Goal: Information Seeking & Learning: Learn about a topic

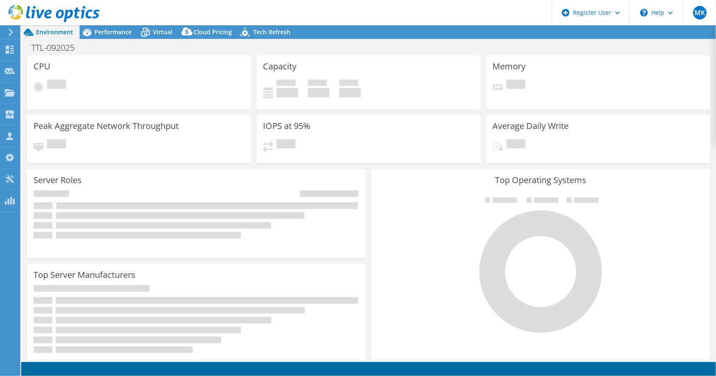
select select "EUFrankfurt"
select select "EUR"
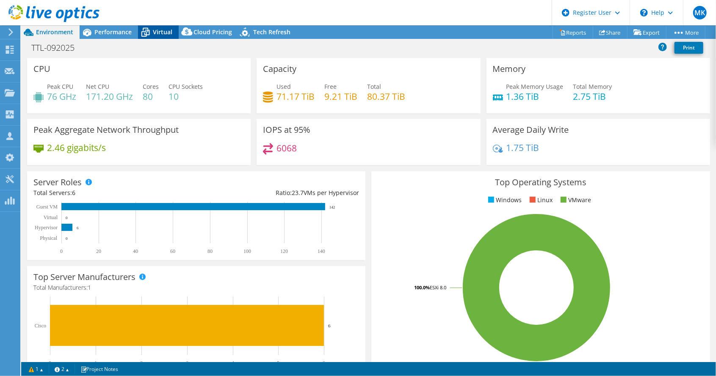
click at [163, 30] on span "Virtual" at bounding box center [162, 32] width 19 height 8
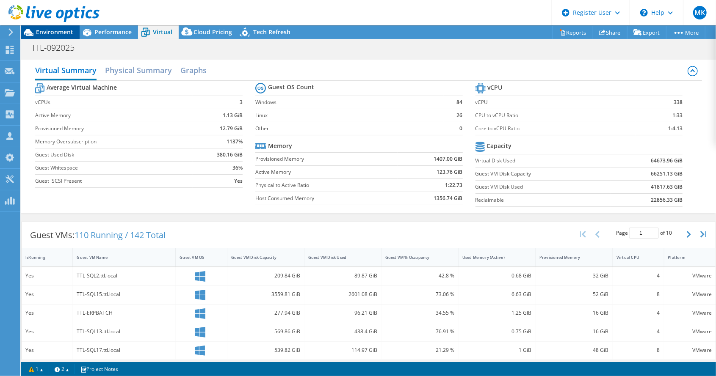
click at [51, 35] on span "Environment" at bounding box center [54, 32] width 37 height 8
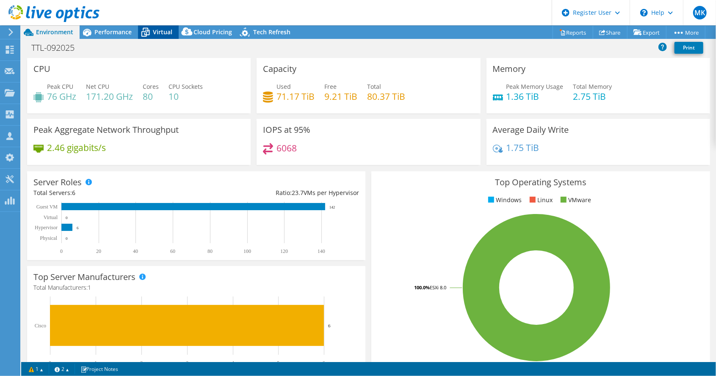
click at [164, 33] on span "Virtual" at bounding box center [162, 32] width 19 height 8
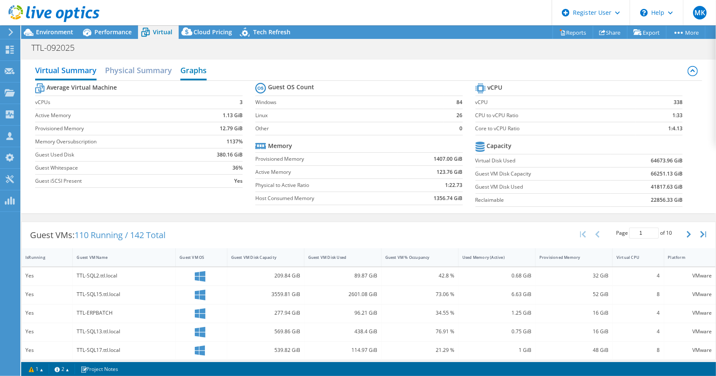
click at [197, 71] on h2 "Graphs" at bounding box center [193, 71] width 26 height 19
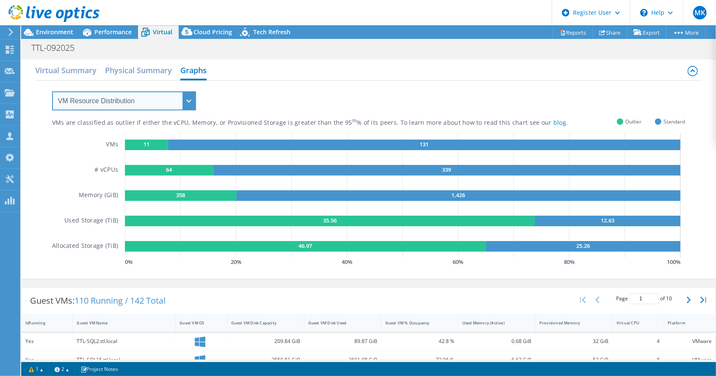
click at [114, 97] on select "VM Resource Distribution Provisioning Contrast Over Provisioning" at bounding box center [124, 100] width 144 height 19
select select "Over Provisioning"
click at [52, 91] on select "VM Resource Distribution Provisioning Contrast Over Provisioning" at bounding box center [124, 100] width 144 height 19
